Goal: Transaction & Acquisition: Purchase product/service

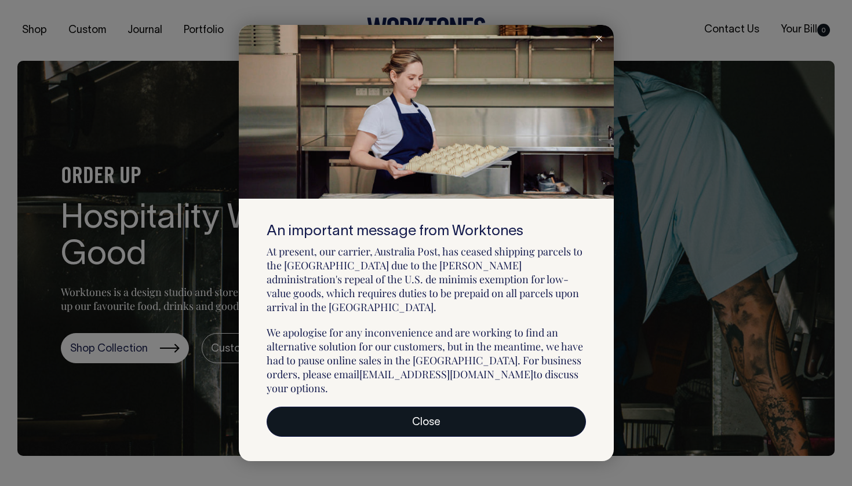
click at [443, 408] on link "Close" at bounding box center [425, 422] width 319 height 30
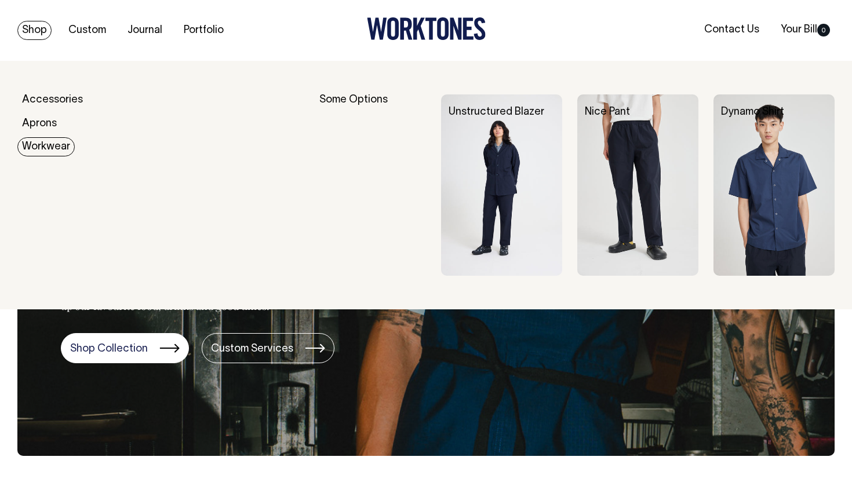
click at [494, 148] on img at bounding box center [501, 185] width 121 height 182
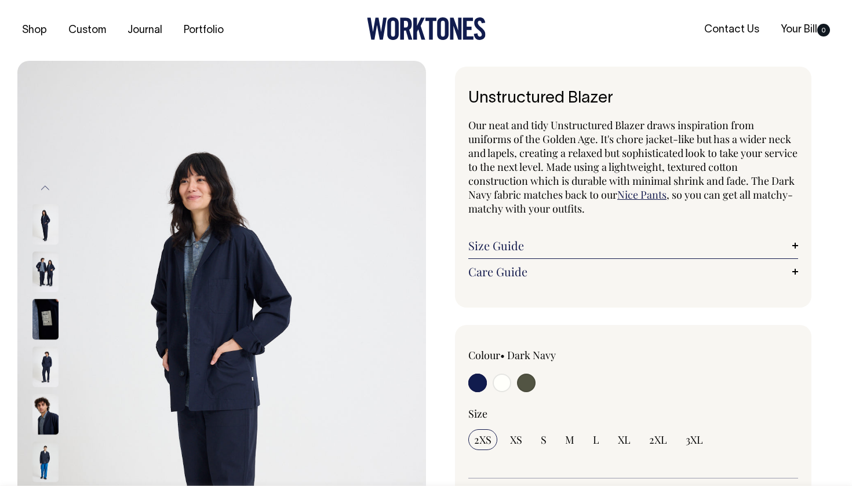
click at [524, 381] on input "radio" at bounding box center [526, 383] width 19 height 19
radio input "true"
select select "Olive"
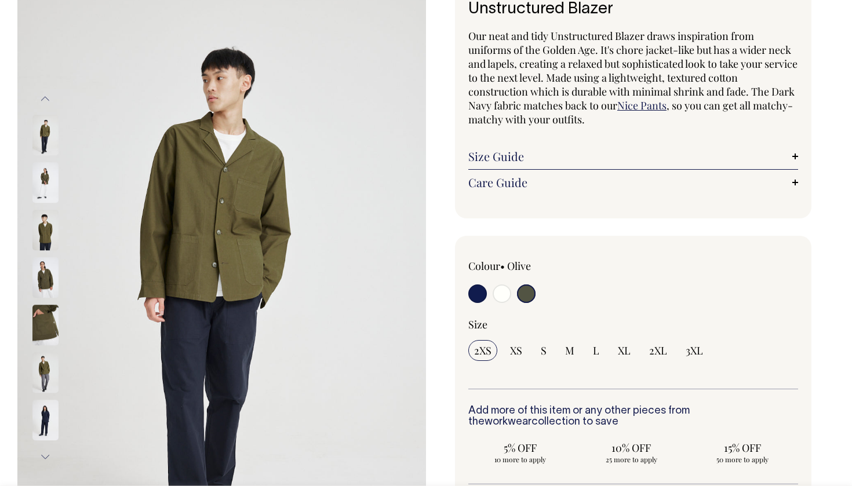
scroll to position [89, 0]
click at [228, 223] on img at bounding box center [221, 278] width 408 height 613
click at [45, 176] on img at bounding box center [45, 183] width 26 height 41
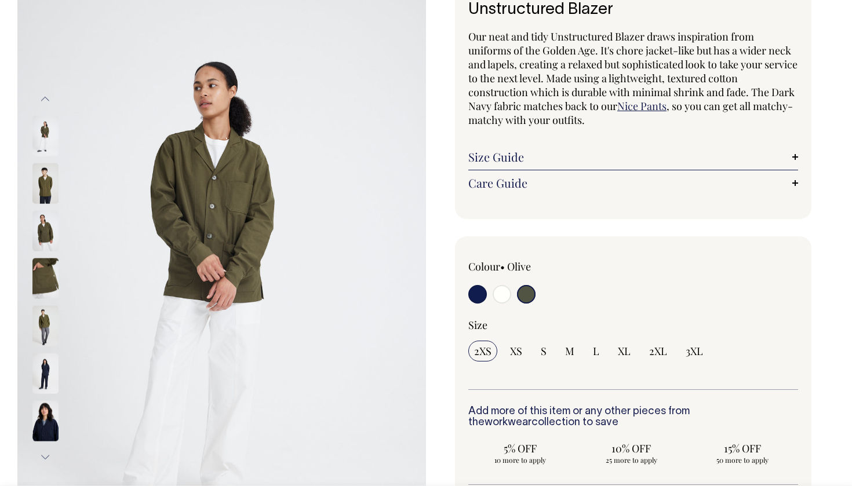
click at [47, 222] on img at bounding box center [45, 230] width 26 height 41
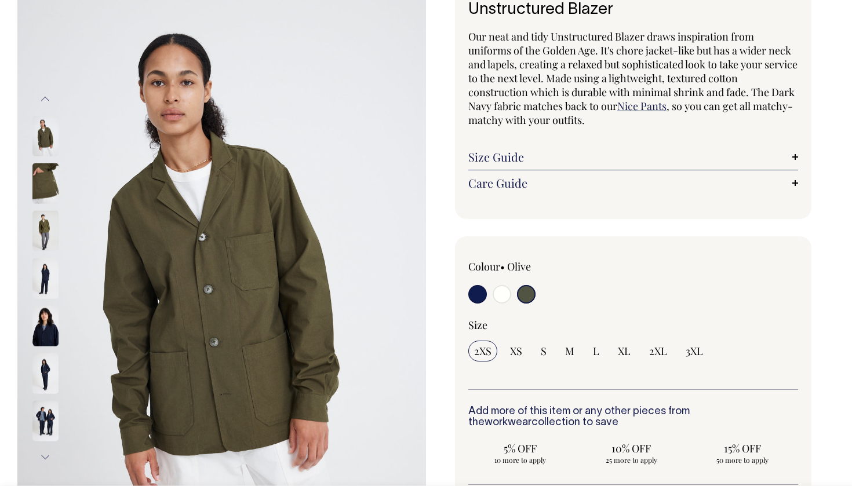
click at [45, 235] on img at bounding box center [45, 230] width 26 height 41
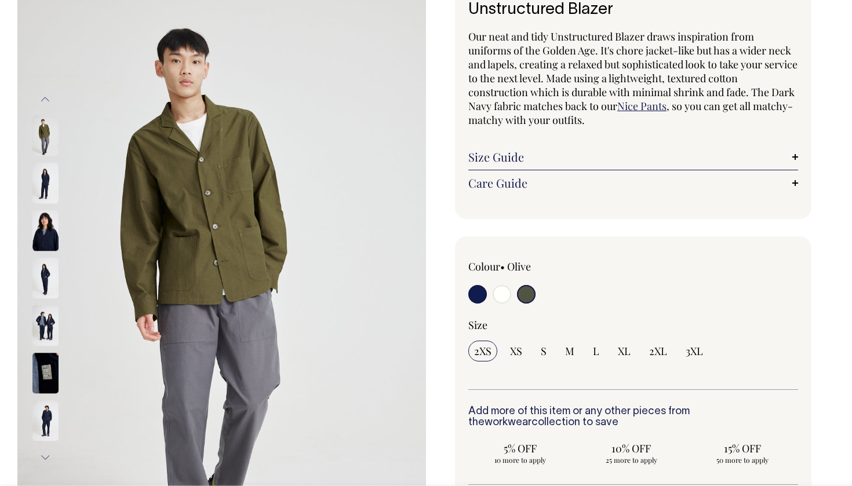
click at [45, 240] on img at bounding box center [45, 231] width 26 height 41
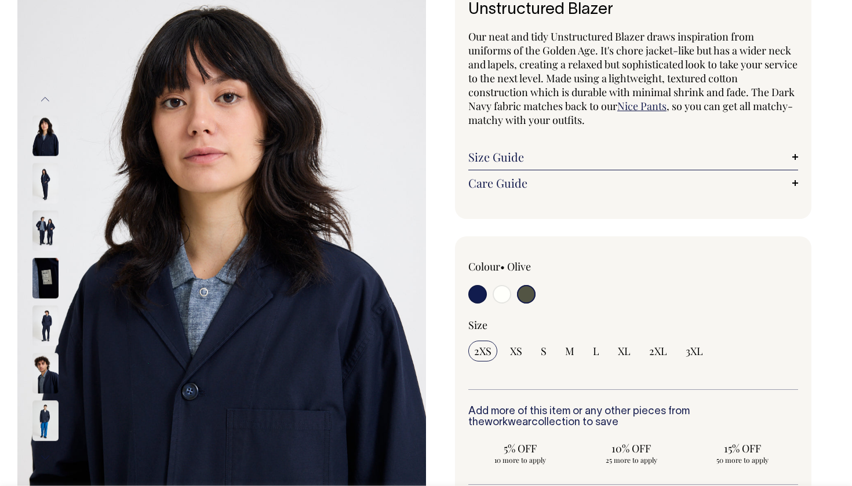
click at [46, 104] on button "Previous" at bounding box center [44, 99] width 17 height 26
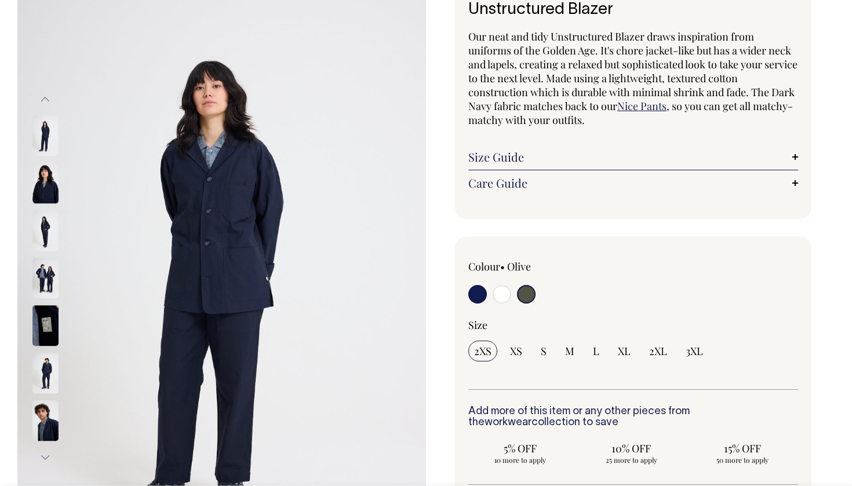
click at [46, 103] on button "Previous" at bounding box center [44, 99] width 17 height 26
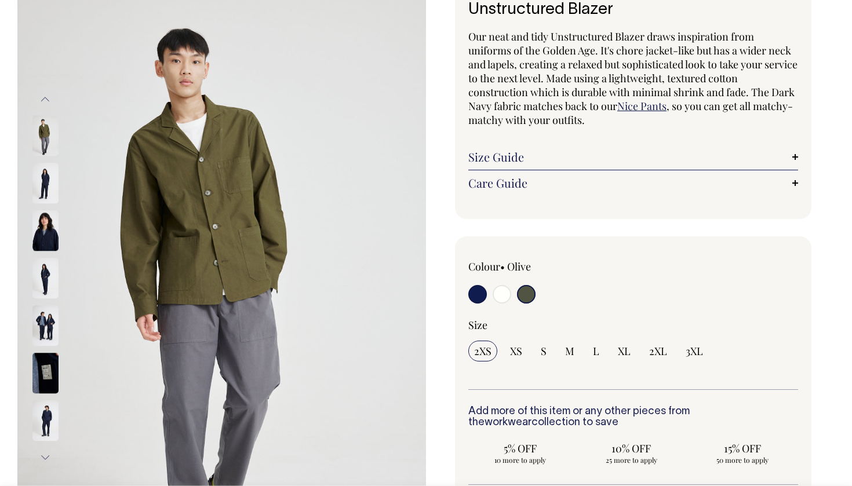
click at [46, 101] on button "Previous" at bounding box center [44, 99] width 17 height 26
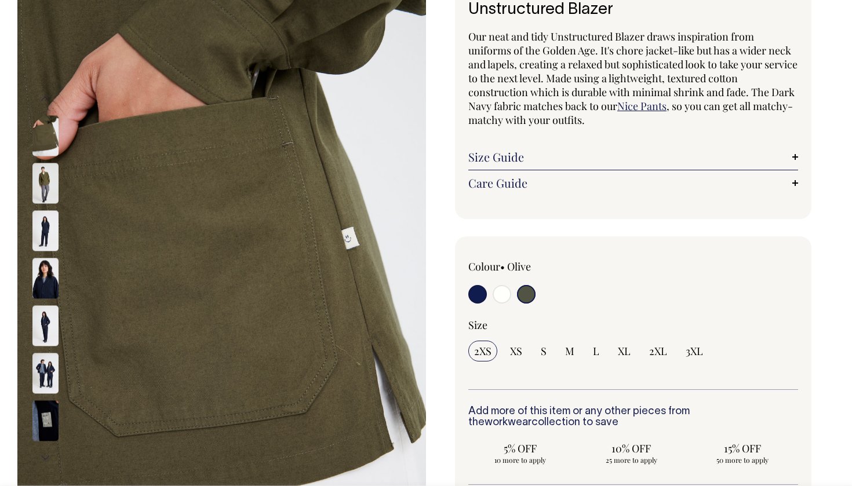
click at [46, 98] on button "Previous" at bounding box center [44, 99] width 17 height 26
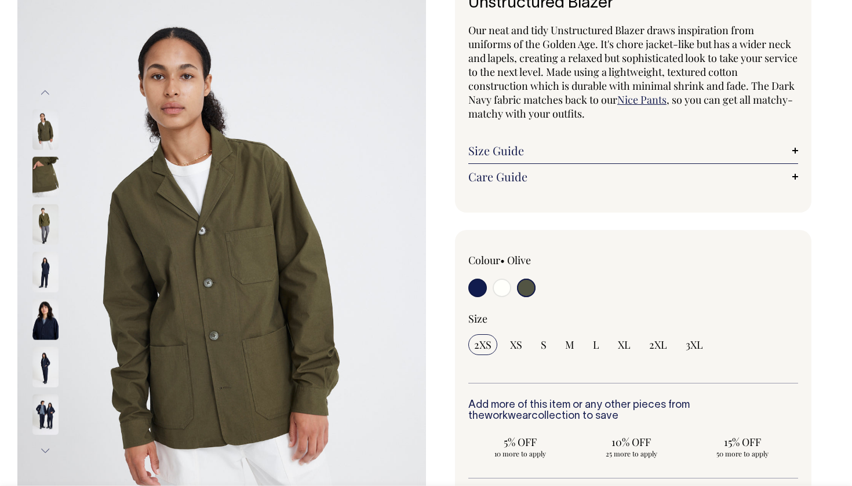
scroll to position [96, 0]
click at [651, 99] on link "Nice Pants" at bounding box center [641, 99] width 49 height 14
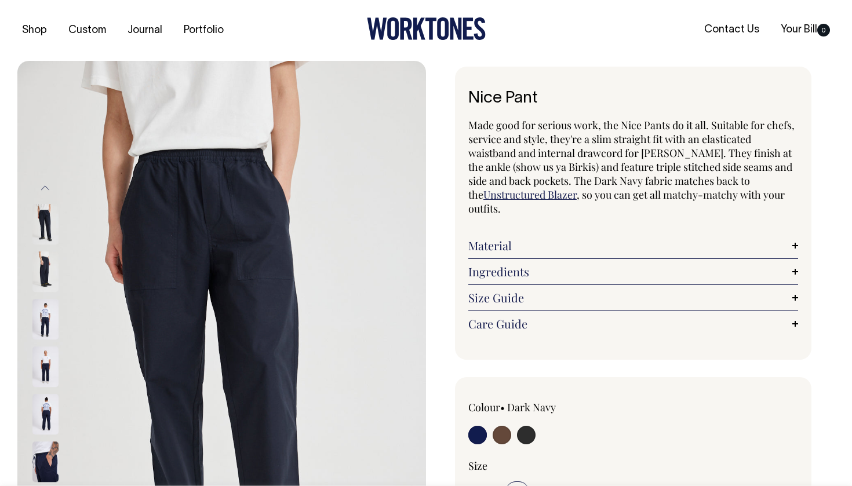
click at [527, 440] on input "radio" at bounding box center [526, 435] width 19 height 19
radio input "true"
select select "Charcoal"
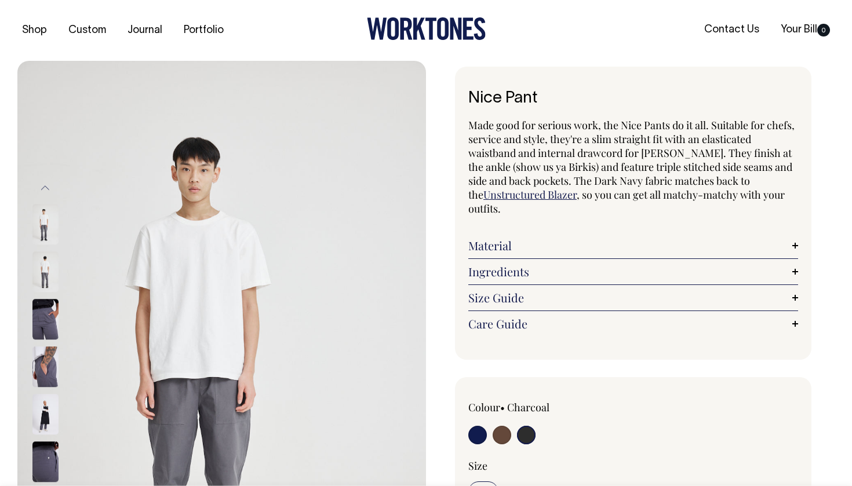
click at [49, 328] on img at bounding box center [45, 320] width 26 height 41
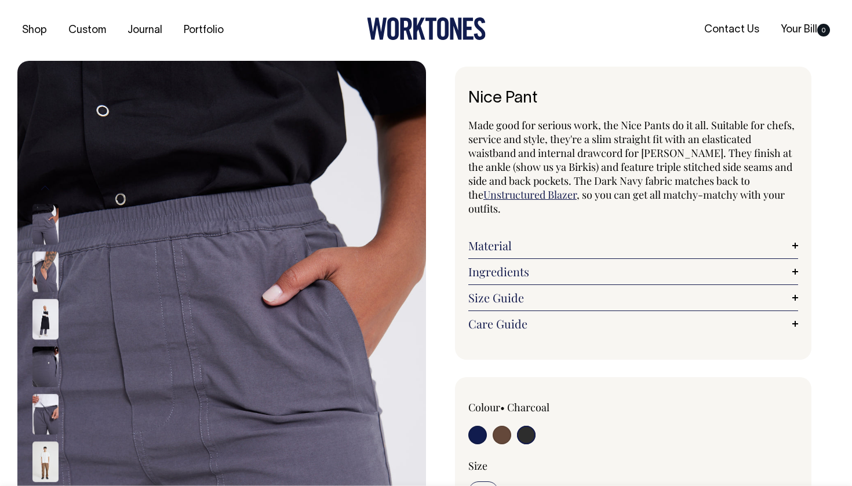
click at [43, 426] on img at bounding box center [45, 415] width 26 height 41
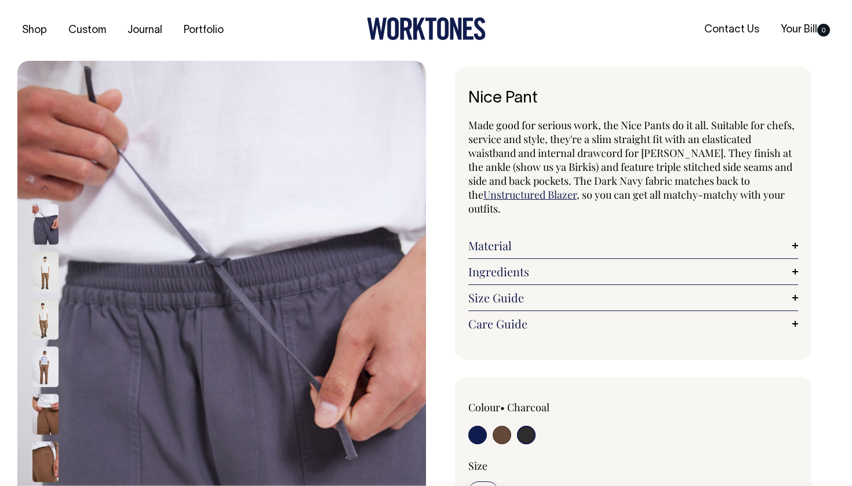
click at [531, 433] on input "radio" at bounding box center [526, 435] width 19 height 19
click at [499, 439] on input "radio" at bounding box center [501, 435] width 19 height 19
radio input "true"
radio input "false"
radio input "true"
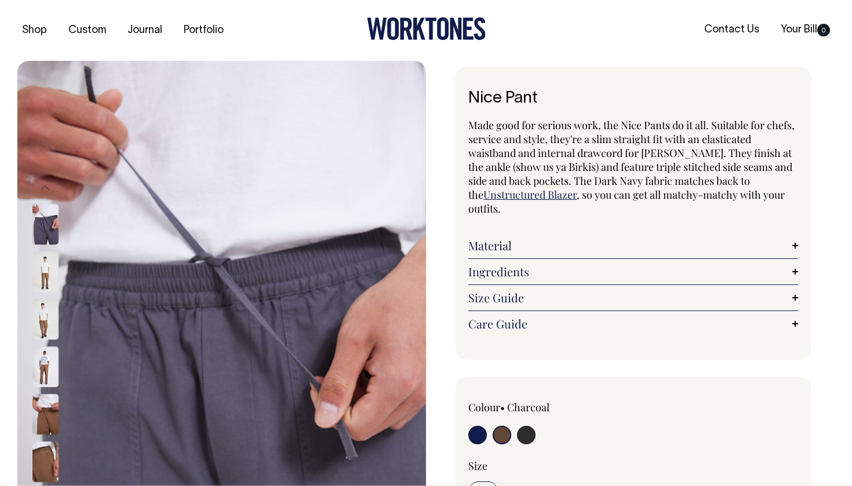
select select "Chocolate"
